Goal: Information Seeking & Learning: Learn about a topic

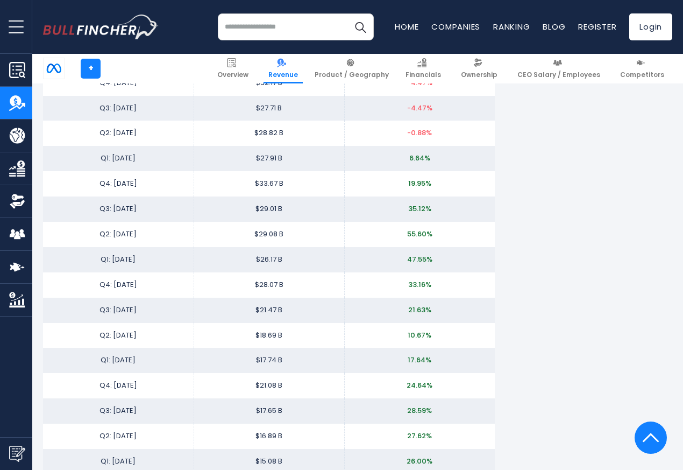
scroll to position [1743, 0]
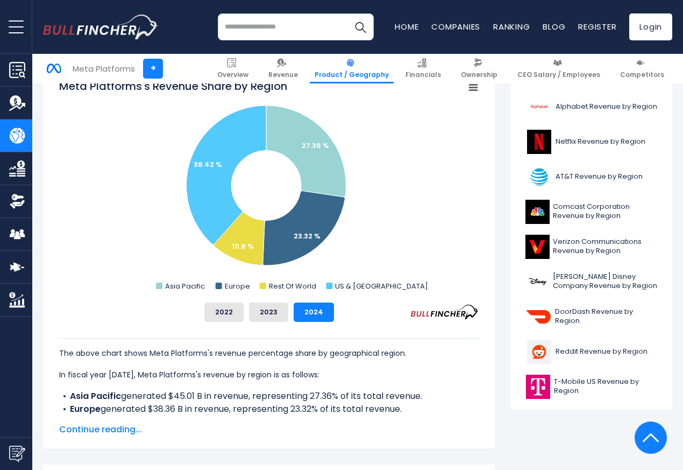
scroll to position [517, 0]
